Goal: Communication & Community: Answer question/provide support

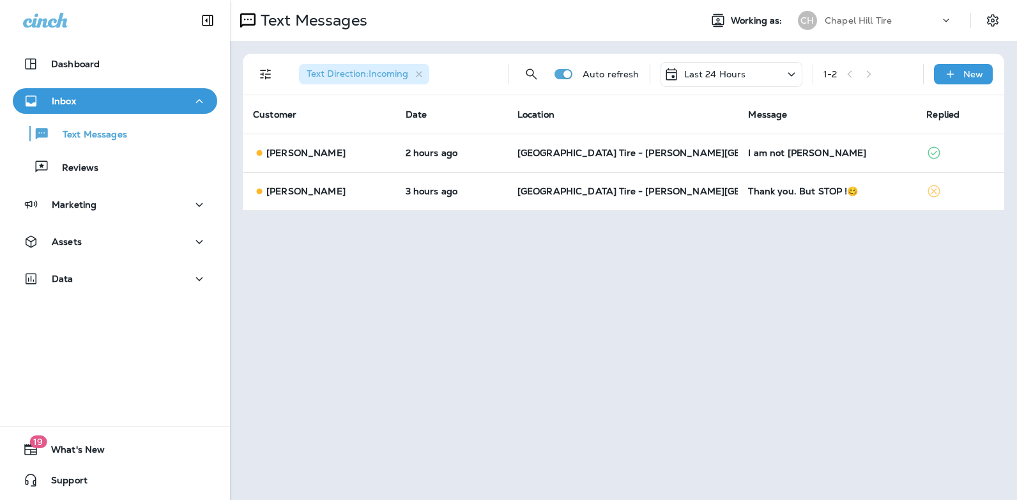
click at [791, 69] on icon at bounding box center [791, 74] width 15 height 16
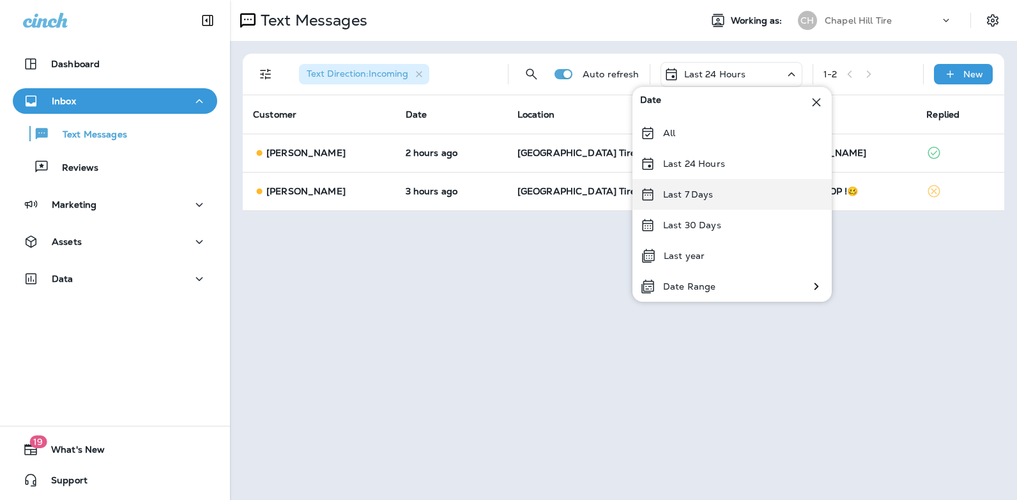
click at [729, 195] on div "Last 7 Days" at bounding box center [732, 194] width 199 height 31
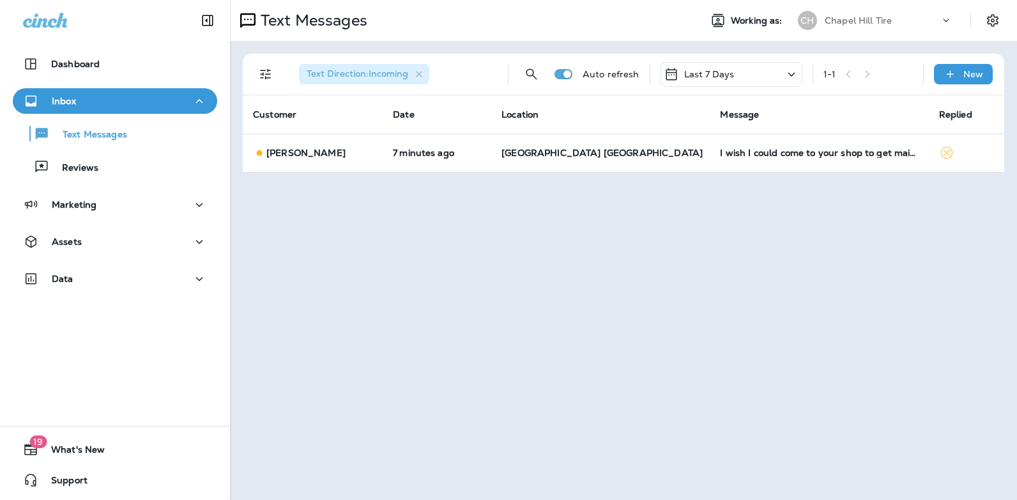
click at [792, 72] on icon at bounding box center [791, 74] width 15 height 16
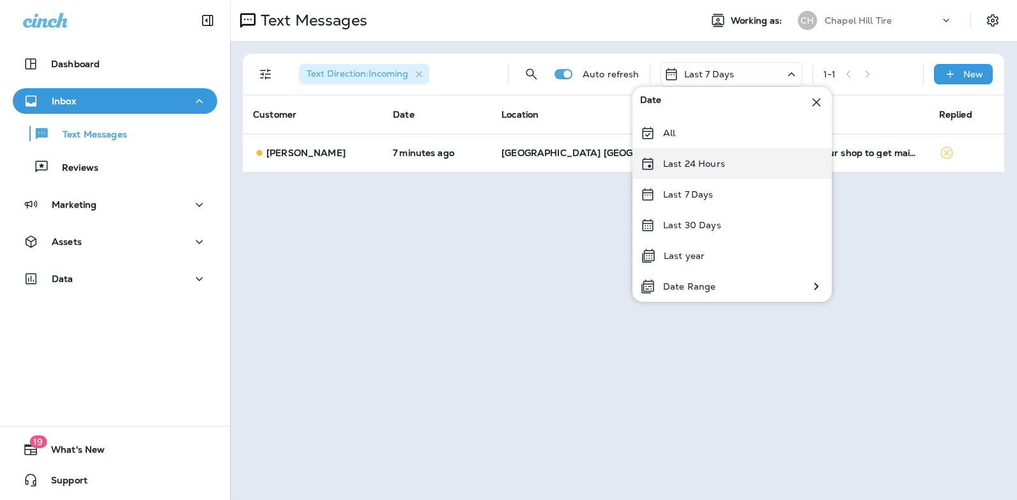
click at [752, 163] on div "Last 24 Hours" at bounding box center [732, 163] width 199 height 31
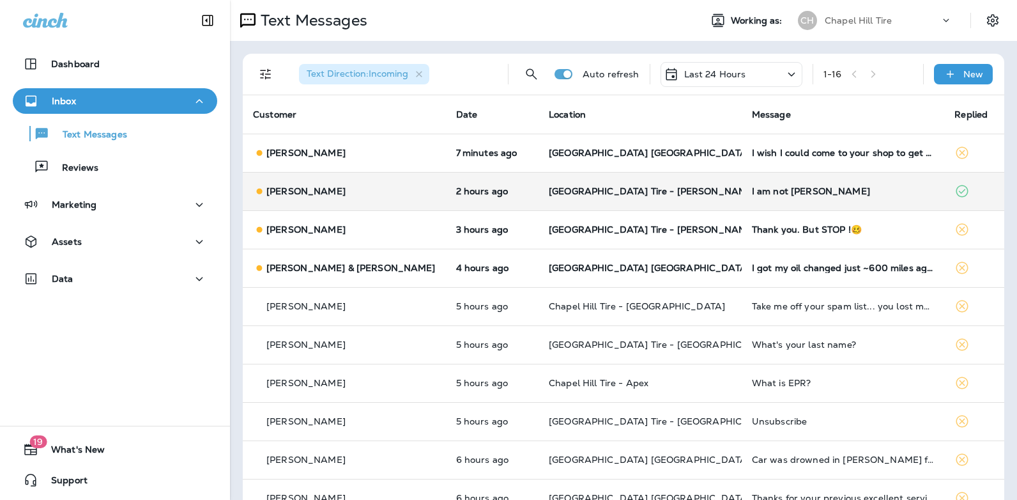
click at [752, 189] on div "I am not [PERSON_NAME]" at bounding box center [843, 191] width 183 height 10
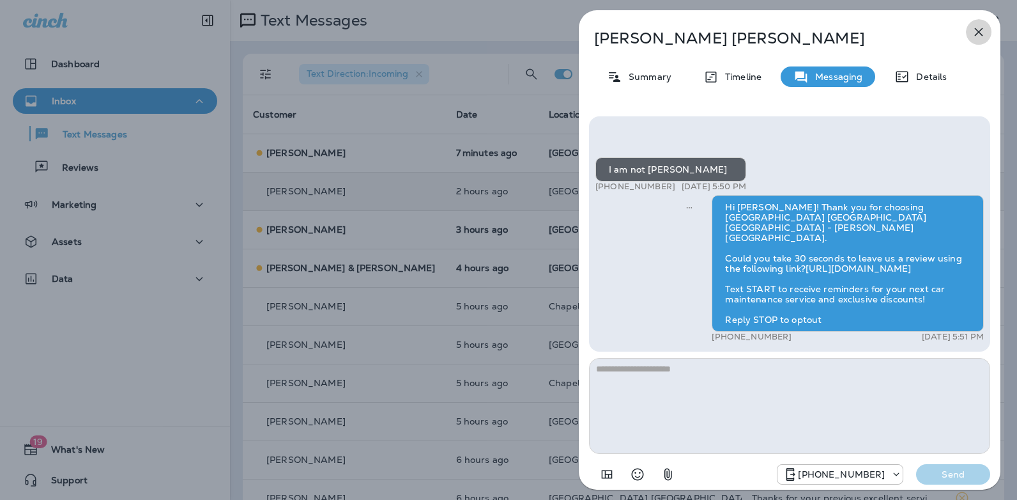
click at [978, 31] on icon "button" at bounding box center [979, 32] width 8 height 8
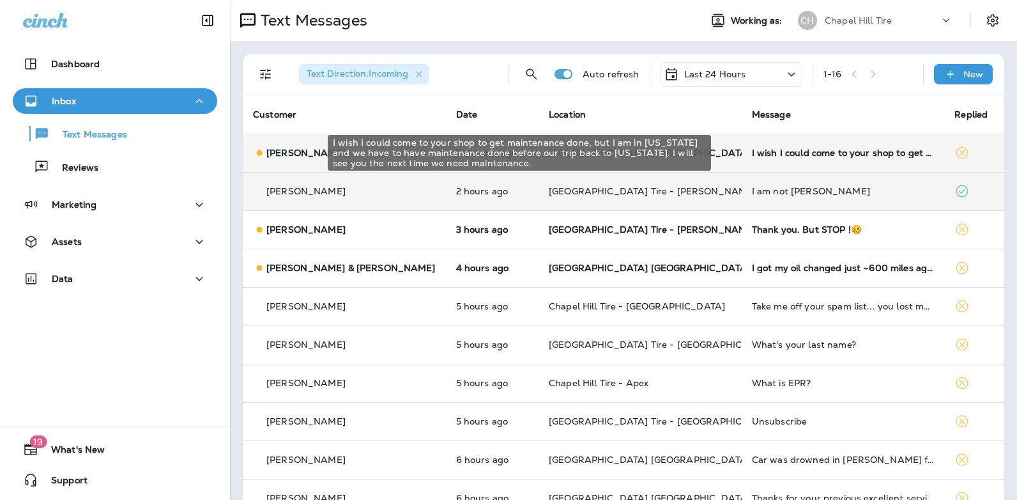
click at [779, 154] on div "I wish I could come to your shop to get maintenance done, but I am in [US_STATE…" at bounding box center [843, 153] width 183 height 10
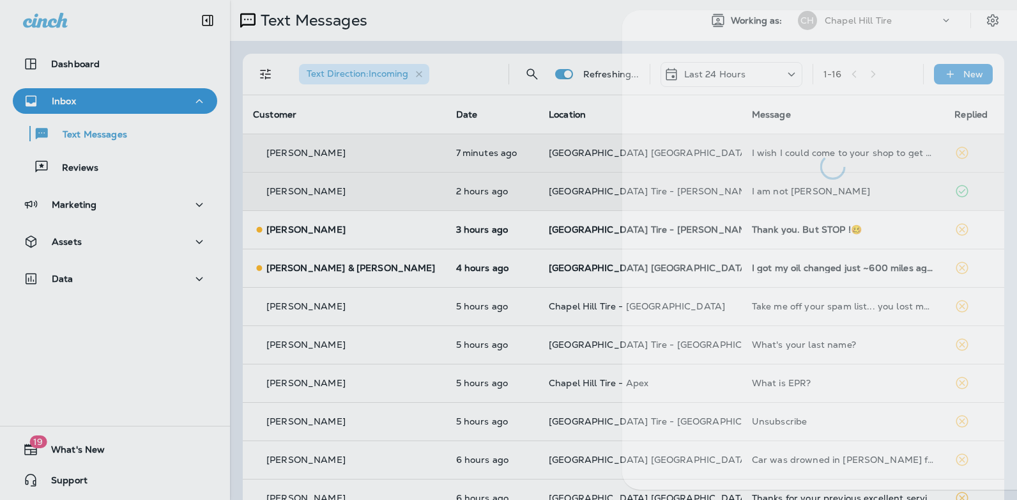
click at [779, 154] on div at bounding box center [834, 94] width 422 height 169
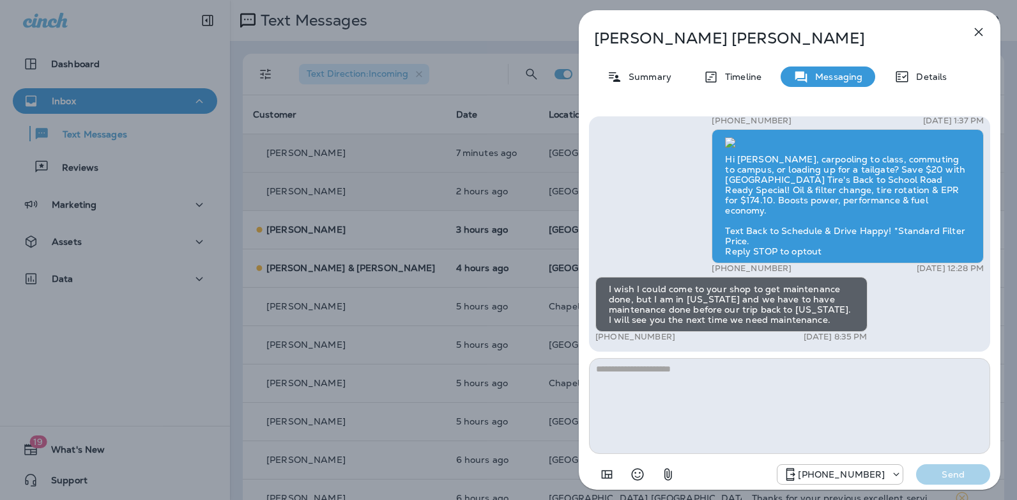
click at [659, 379] on textarea at bounding box center [789, 406] width 401 height 96
type textarea "**********"
click at [957, 478] on p "Send" at bounding box center [954, 474] width 54 height 12
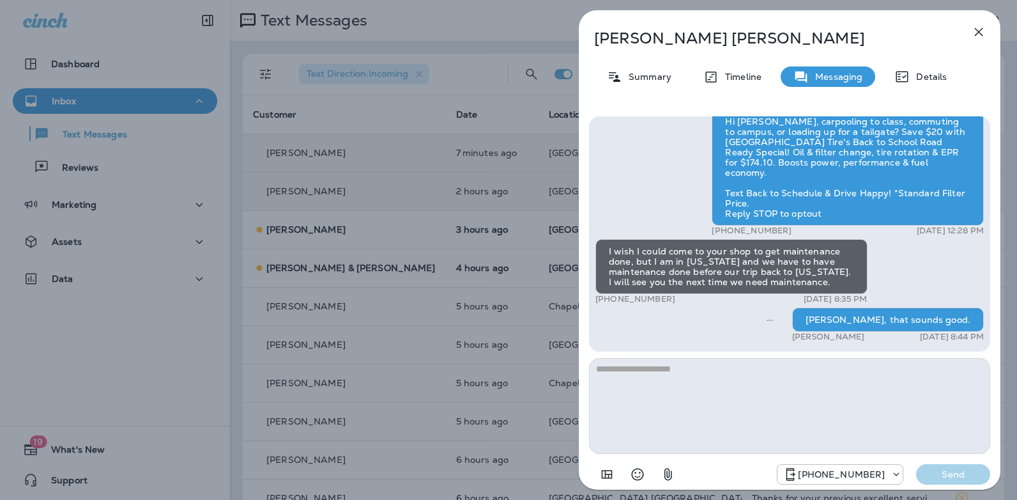
click at [977, 31] on icon "button" at bounding box center [978, 31] width 15 height 15
